Goal: Transaction & Acquisition: Purchase product/service

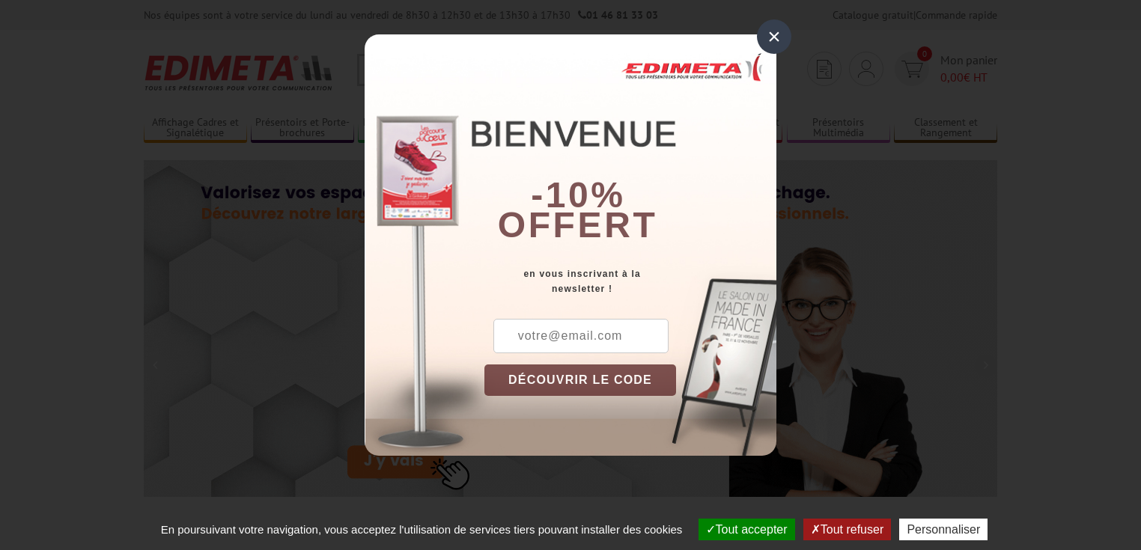
click at [776, 28] on div "×" at bounding box center [774, 36] width 34 height 34
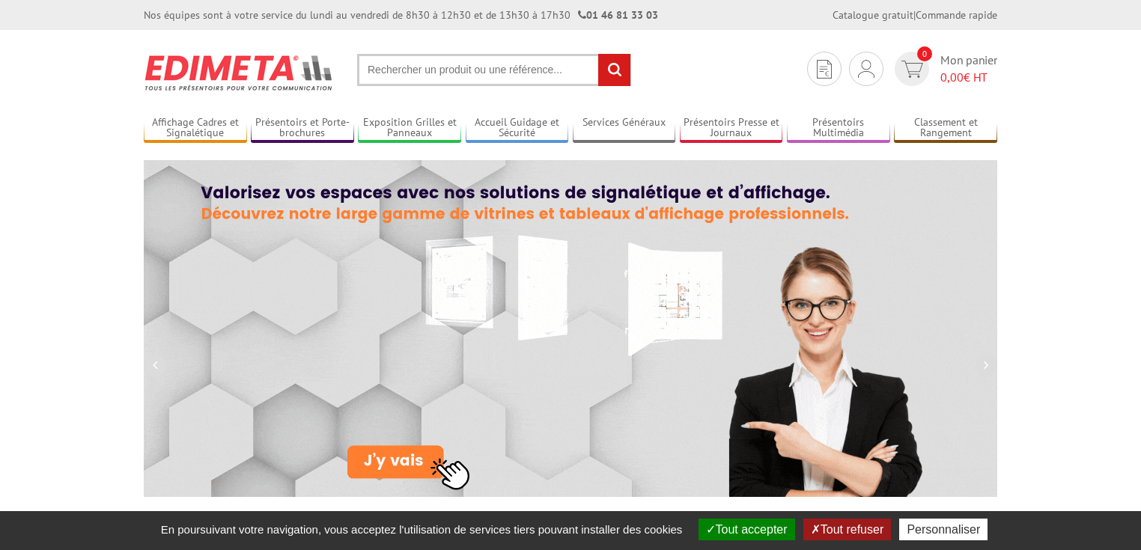
click at [378, 68] on input "text" at bounding box center [494, 70] width 274 height 32
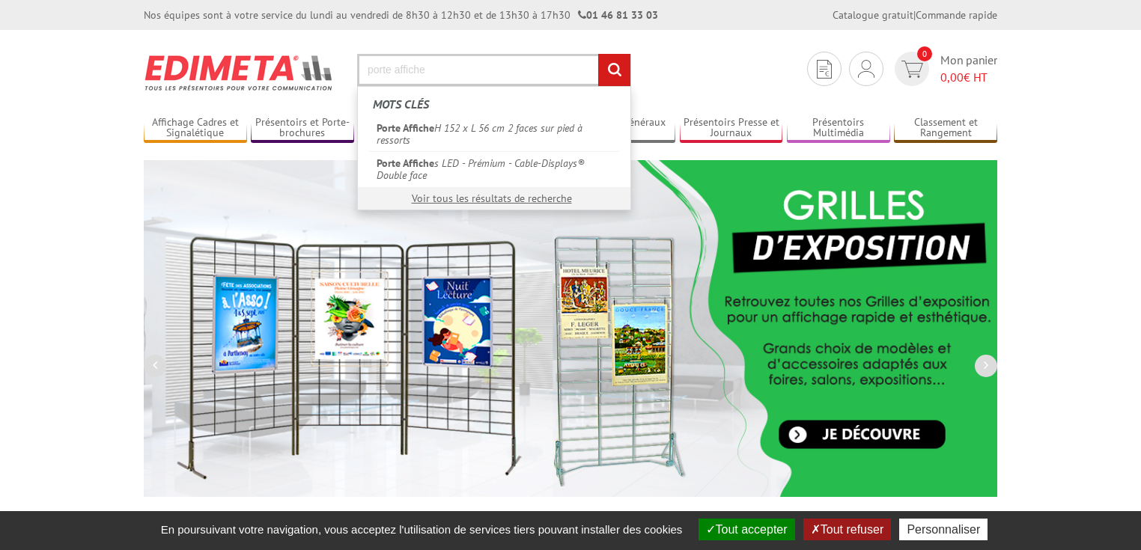
type input "porte affiche"
click at [608, 70] on input "rechercher" at bounding box center [614, 70] width 32 height 32
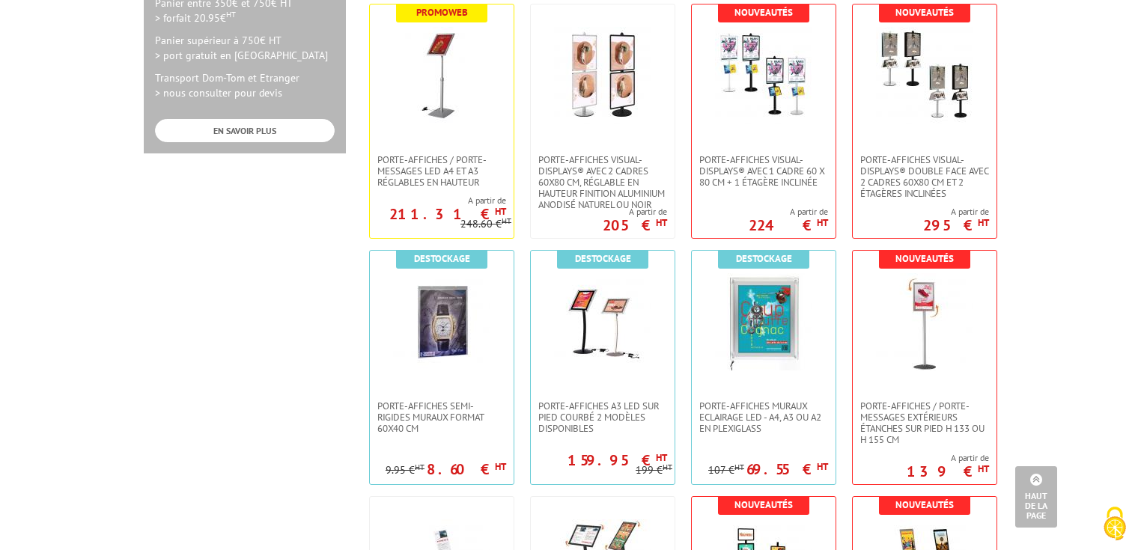
scroll to position [809, 0]
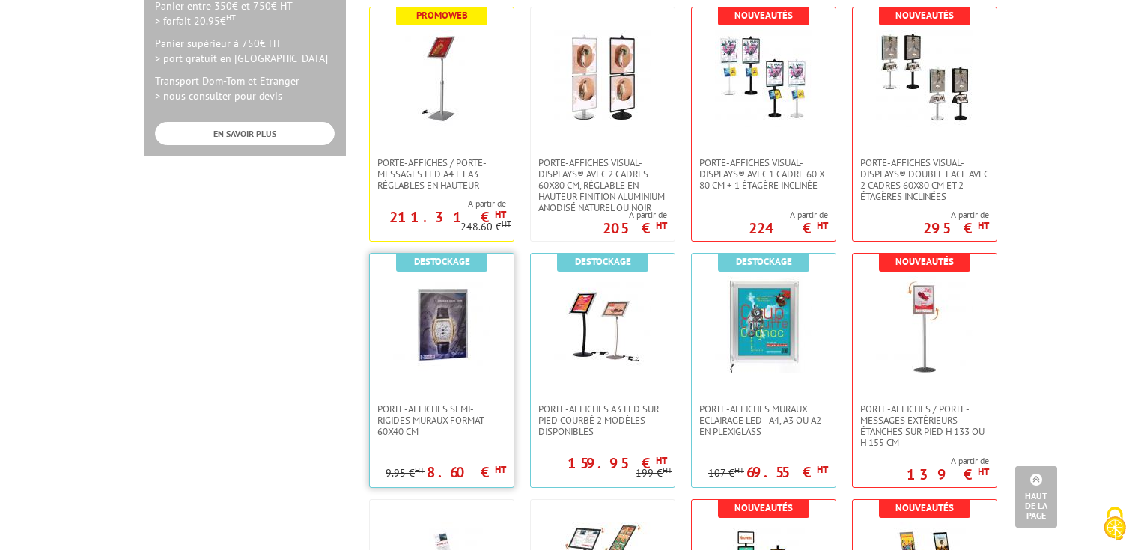
click at [439, 323] on img at bounding box center [441, 324] width 97 height 97
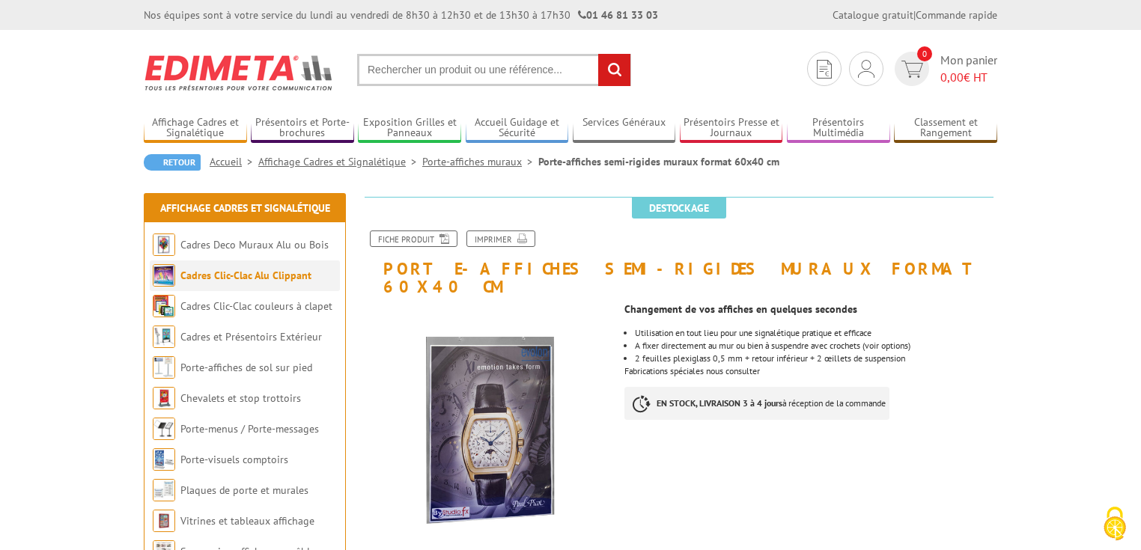
click at [246, 272] on link "Cadres Clic-Clac Alu Clippant" at bounding box center [245, 275] width 131 height 13
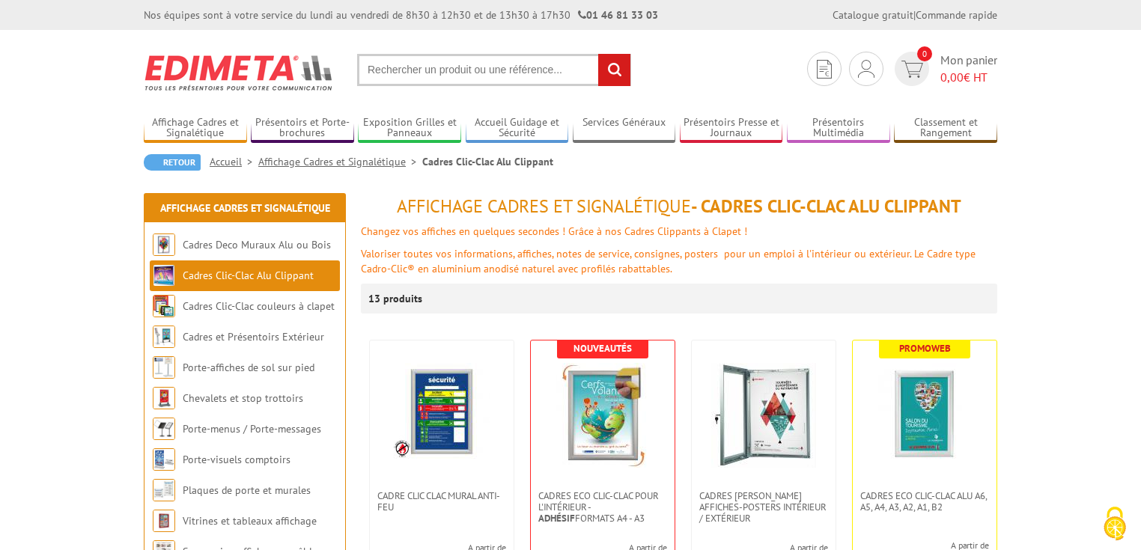
click at [416, 69] on input "text" at bounding box center [494, 70] width 274 height 32
click at [457, 71] on input "text" at bounding box center [494, 70] width 274 height 32
click at [399, 70] on input "text" at bounding box center [494, 70] width 274 height 32
type input "porte affiche a0"
click at [598, 54] on input "rechercher" at bounding box center [614, 70] width 32 height 32
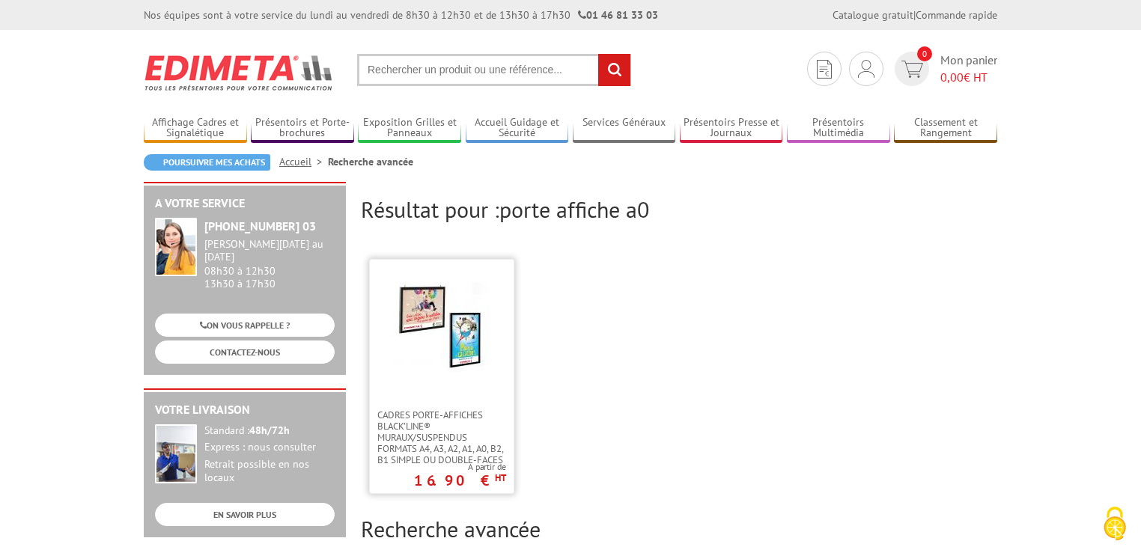
click at [454, 333] on img at bounding box center [441, 330] width 97 height 97
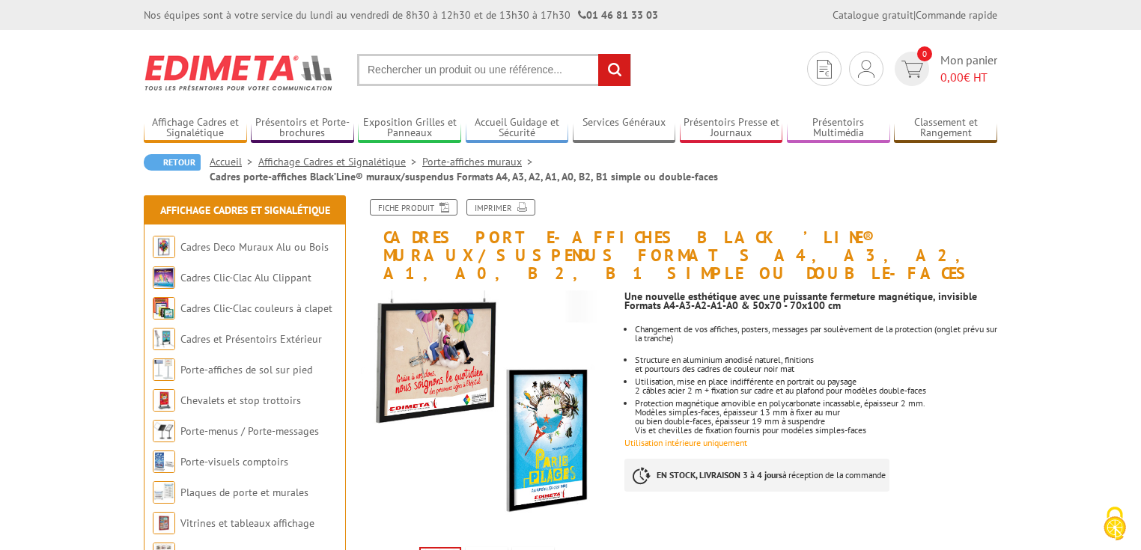
click at [438, 162] on link "Porte-affiches muraux" at bounding box center [480, 161] width 116 height 13
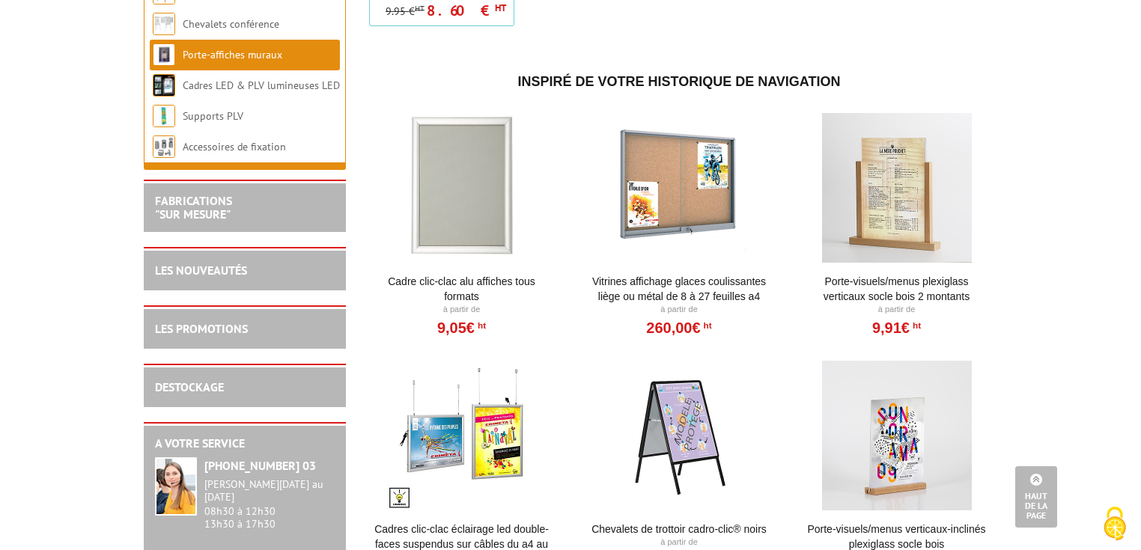
scroll to position [1766, 0]
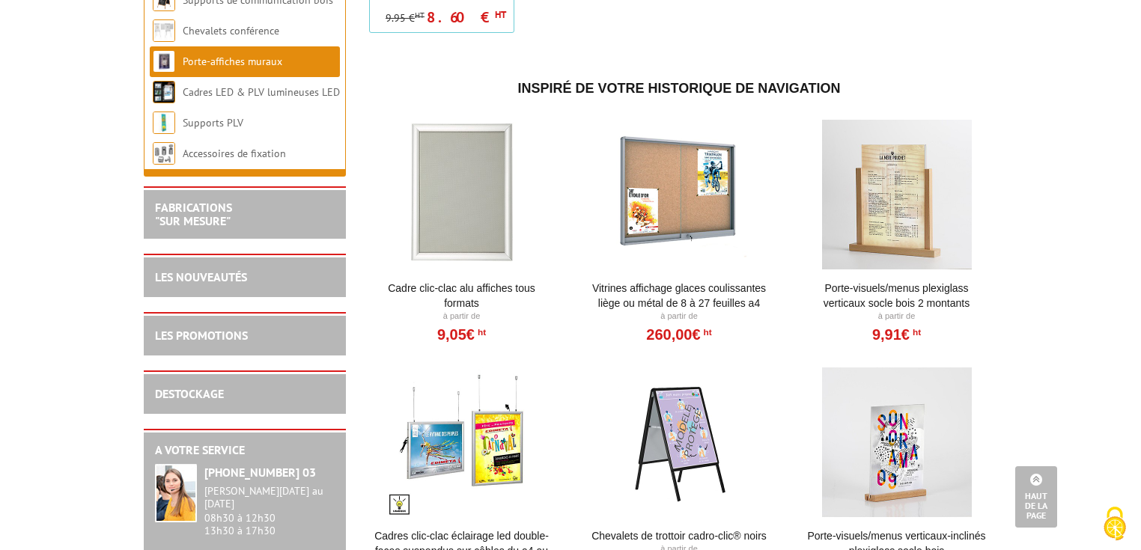
click at [475, 167] on div at bounding box center [461, 195] width 185 height 150
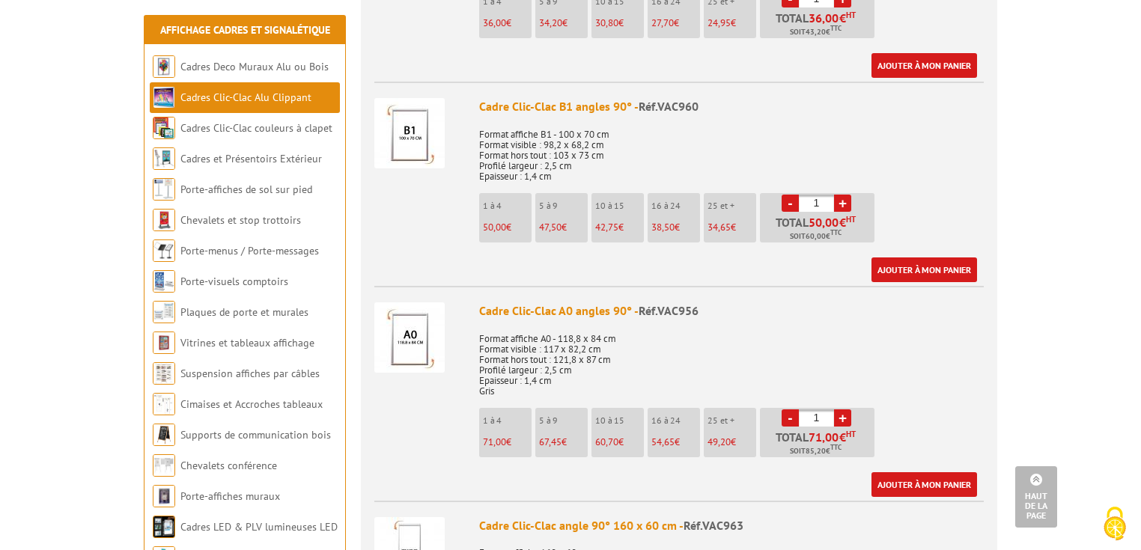
scroll to position [2223, 0]
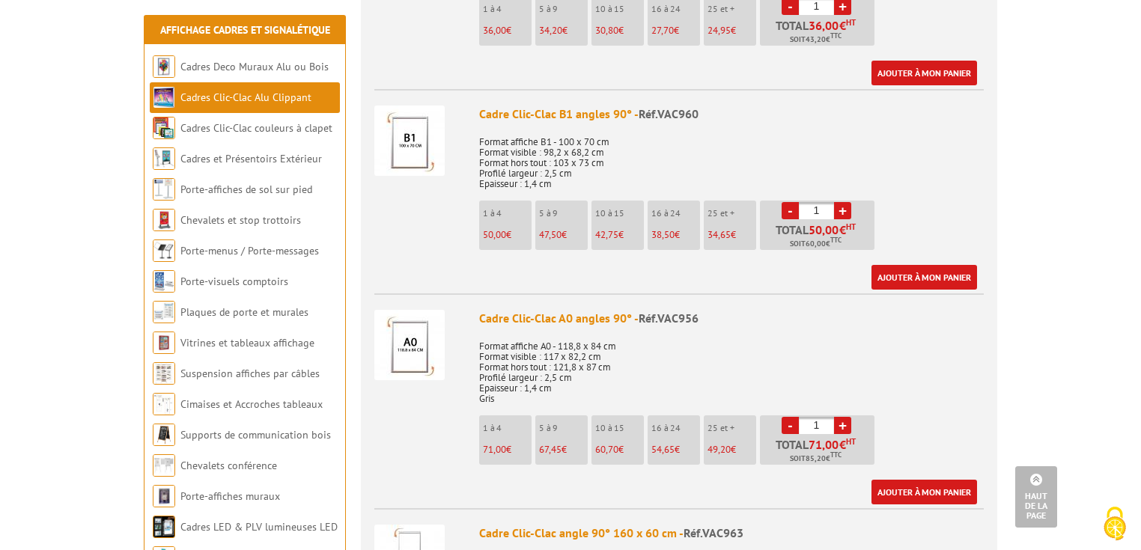
click at [505, 446] on span "71,00" at bounding box center [494, 449] width 23 height 13
click at [422, 344] on img at bounding box center [409, 345] width 70 height 70
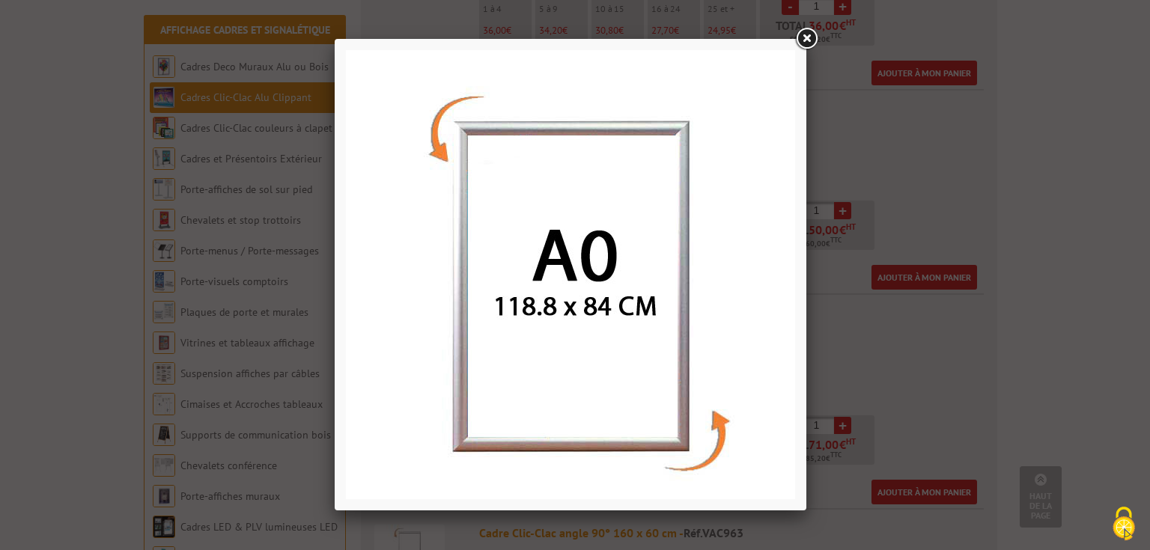
click at [812, 28] on link at bounding box center [806, 38] width 27 height 27
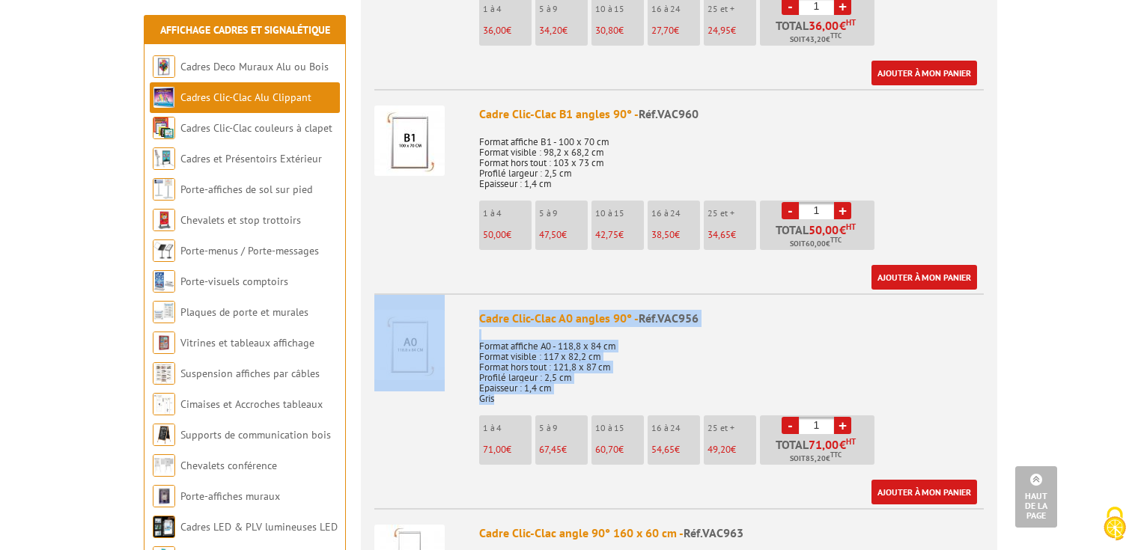
drag, startPoint x: 374, startPoint y: 296, endPoint x: 633, endPoint y: 395, distance: 276.8
click at [633, 395] on li "Cadre Clic-Clac A0 angles 90° - Réf.VAC956 Format affiche A0 - 118,8 x 84 cm Fo…" at bounding box center [678, 398] width 609 height 211
copy li "Cadre Clic-Clac A0 angles 90° - Réf.VAC956 Format affiche A0 - 118,8 x 84 cm Fo…"
click at [733, 332] on p "Format affiche A0 - 118,8 x 84 cm Format visible : 117 x 82,2 cm Format hors to…" at bounding box center [731, 367] width 505 height 73
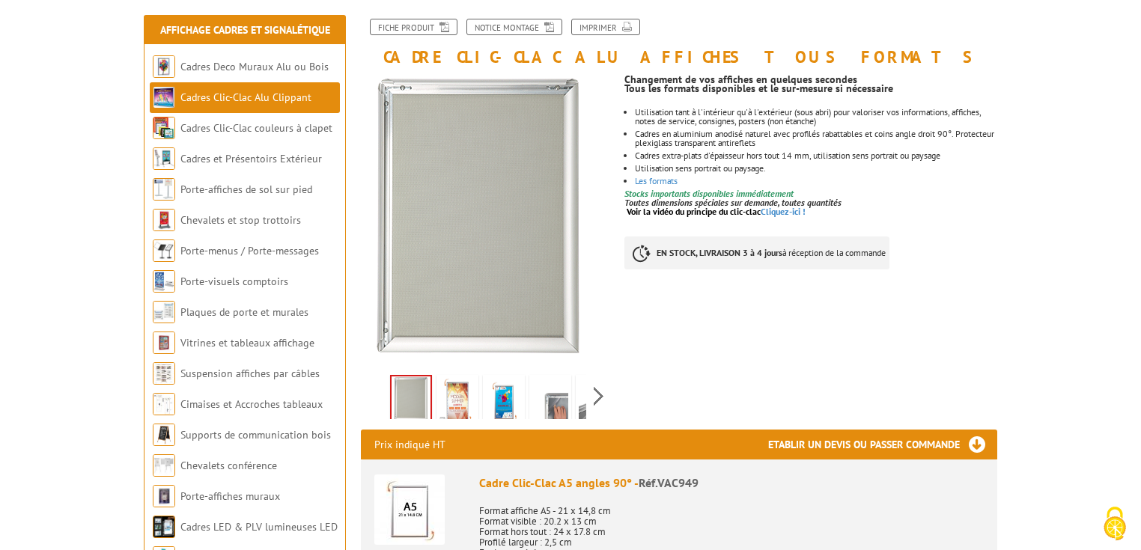
scroll to position [186, 0]
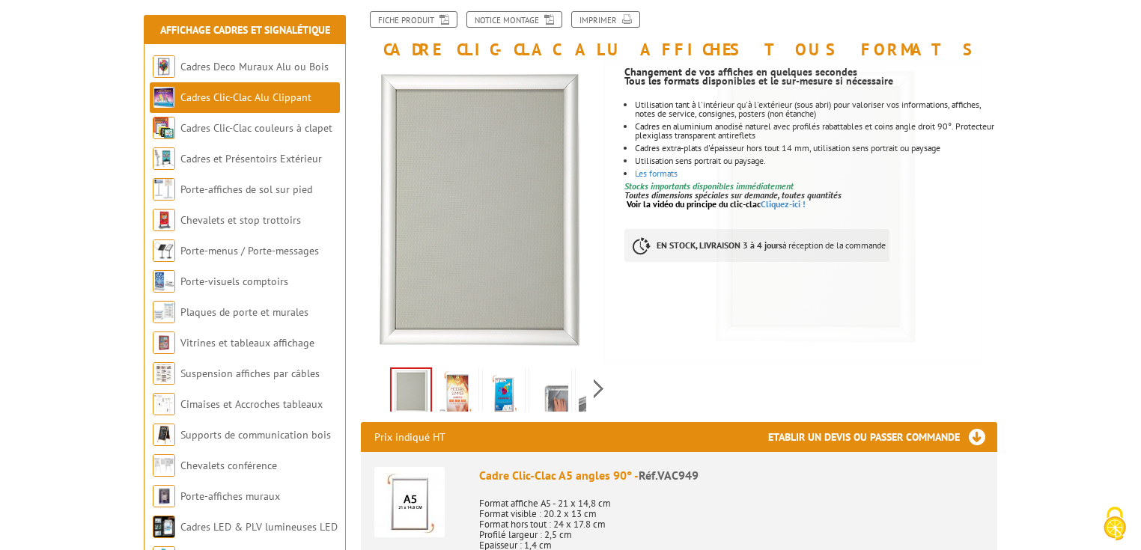
click at [557, 398] on img at bounding box center [550, 394] width 36 height 46
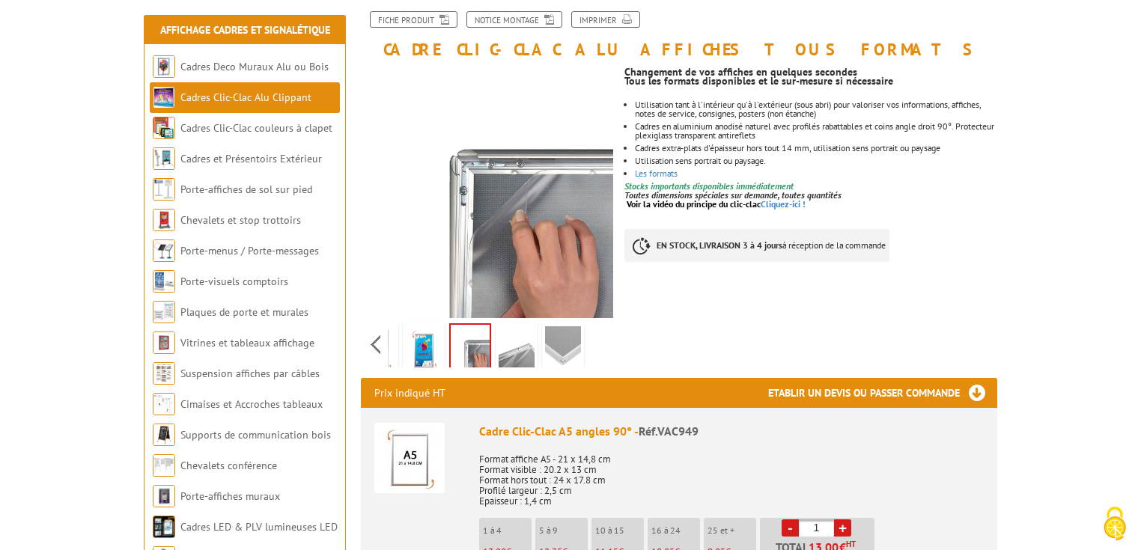
click at [598, 343] on div "Previous Next" at bounding box center [487, 344] width 252 height 52
click at [556, 341] on img at bounding box center [563, 349] width 36 height 46
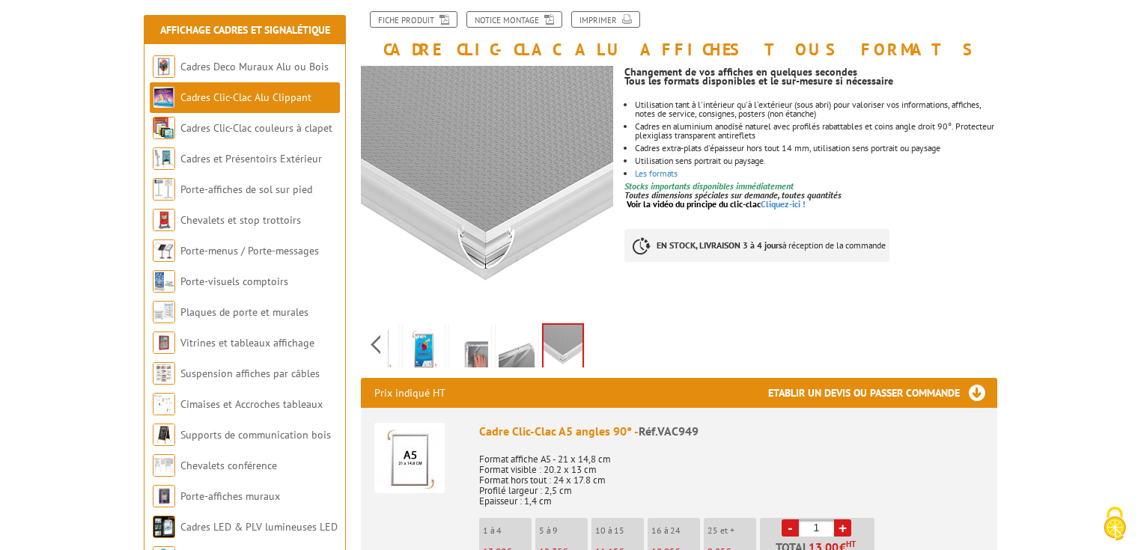
click at [506, 344] on img at bounding box center [517, 349] width 36 height 46
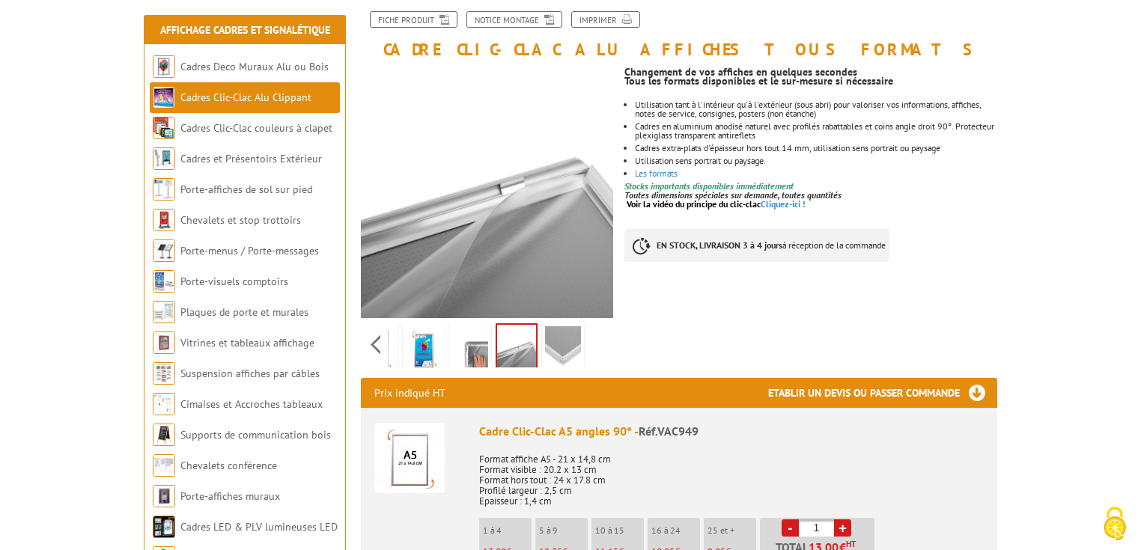
click at [456, 346] on img at bounding box center [470, 349] width 36 height 46
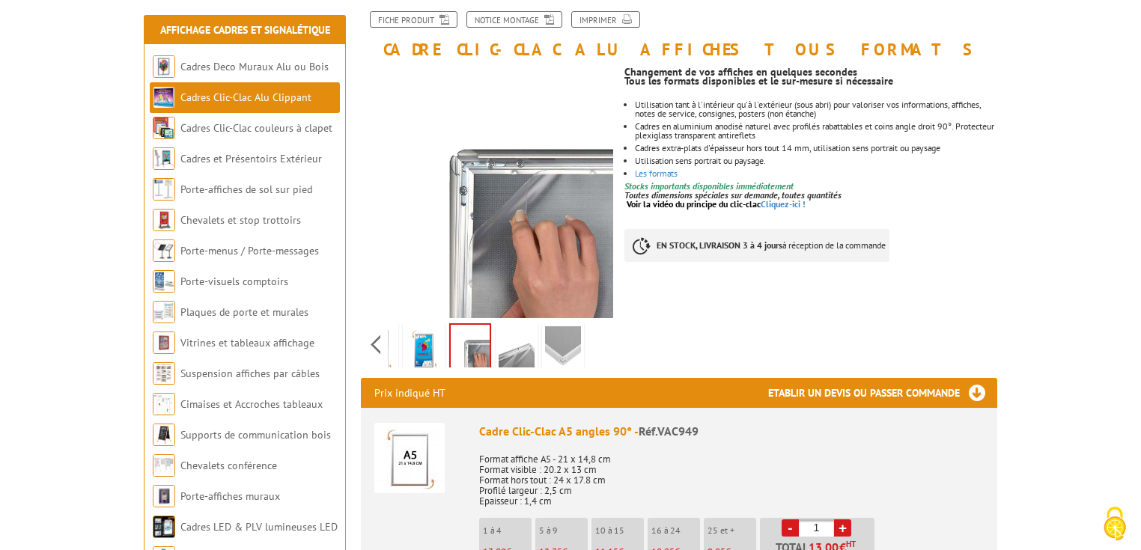
click at [406, 347] on img at bounding box center [424, 349] width 36 height 46
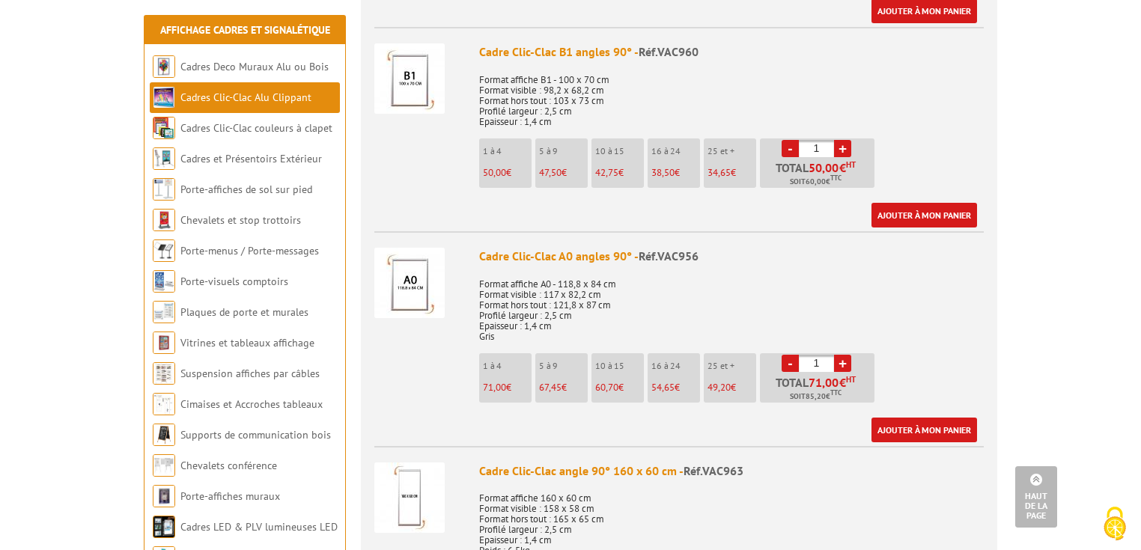
scroll to position [2279, 0]
